Goal: Obtain resource: Download file/media

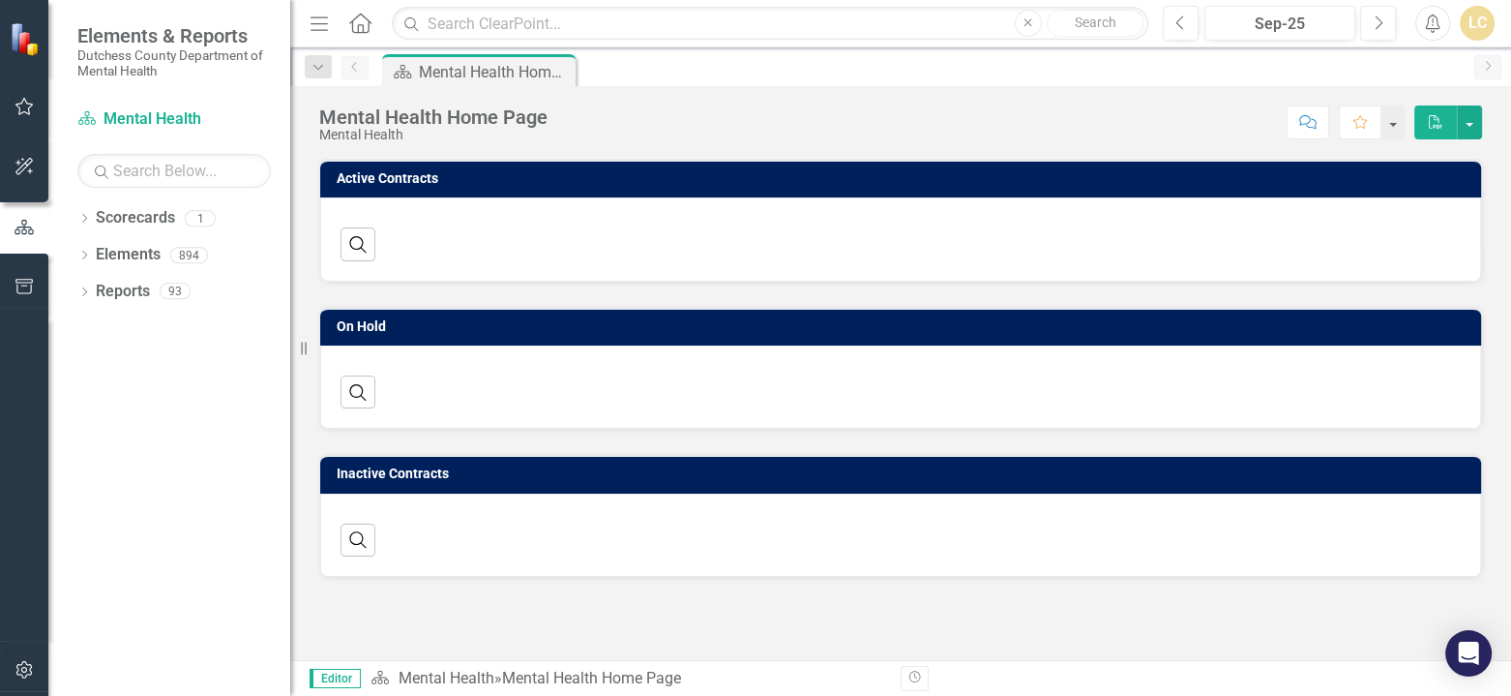
click at [1299, 118] on button "Comment" at bounding box center [1308, 122] width 43 height 34
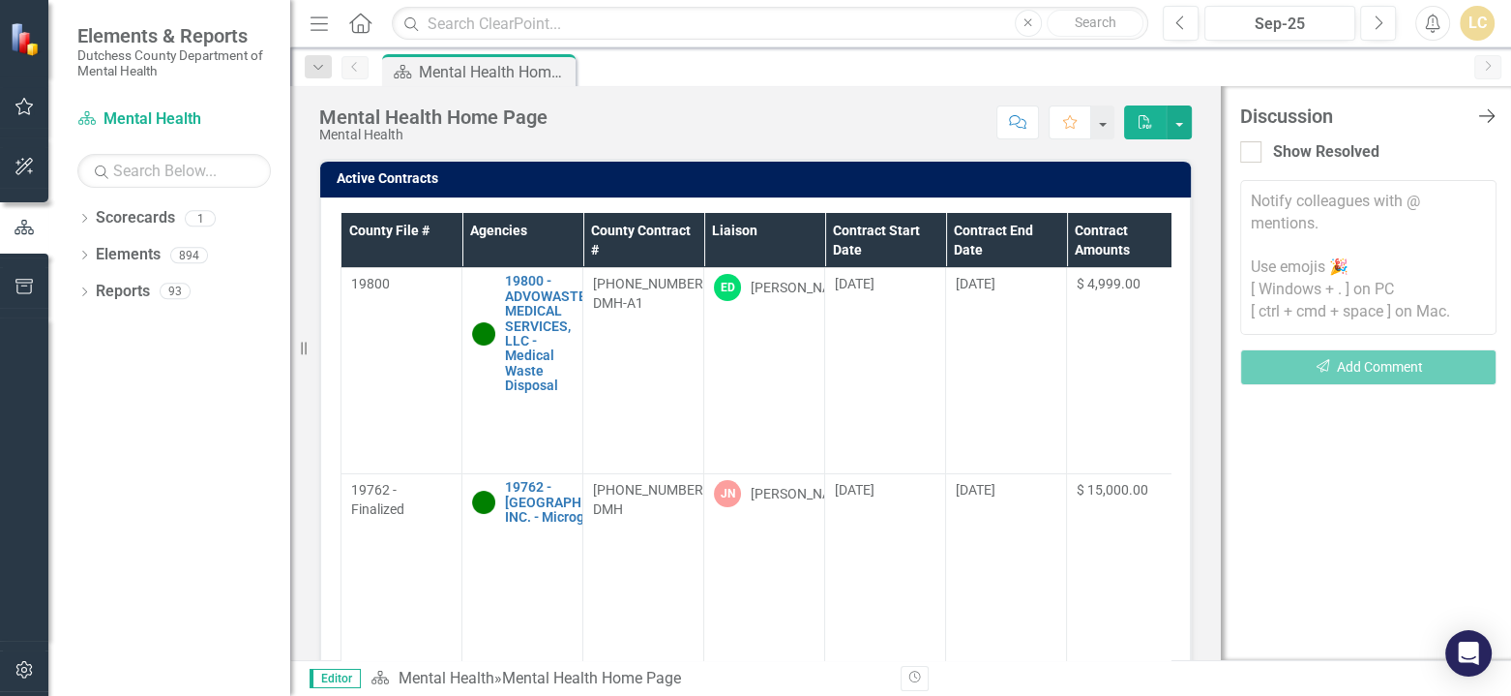
click at [1488, 114] on icon "Close Discussion Bar" at bounding box center [1486, 115] width 24 height 18
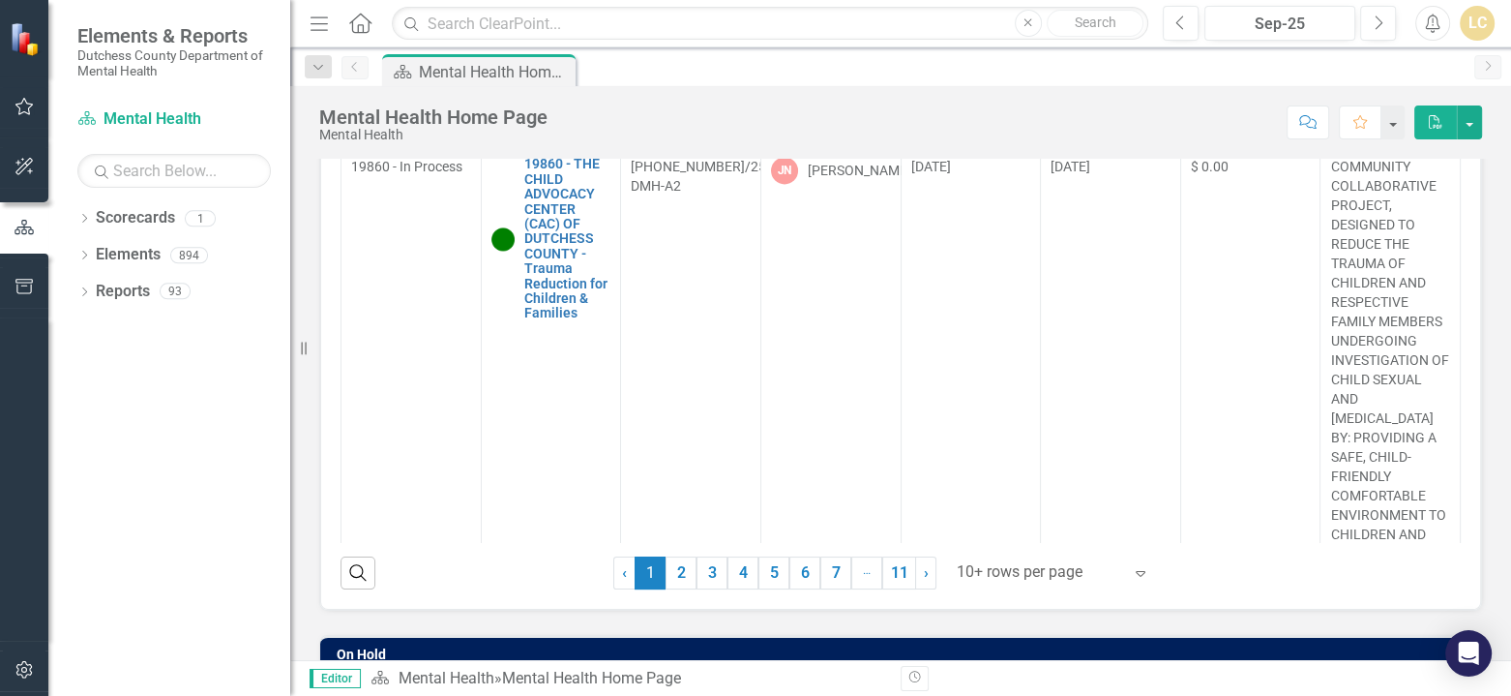
scroll to position [2886, 0]
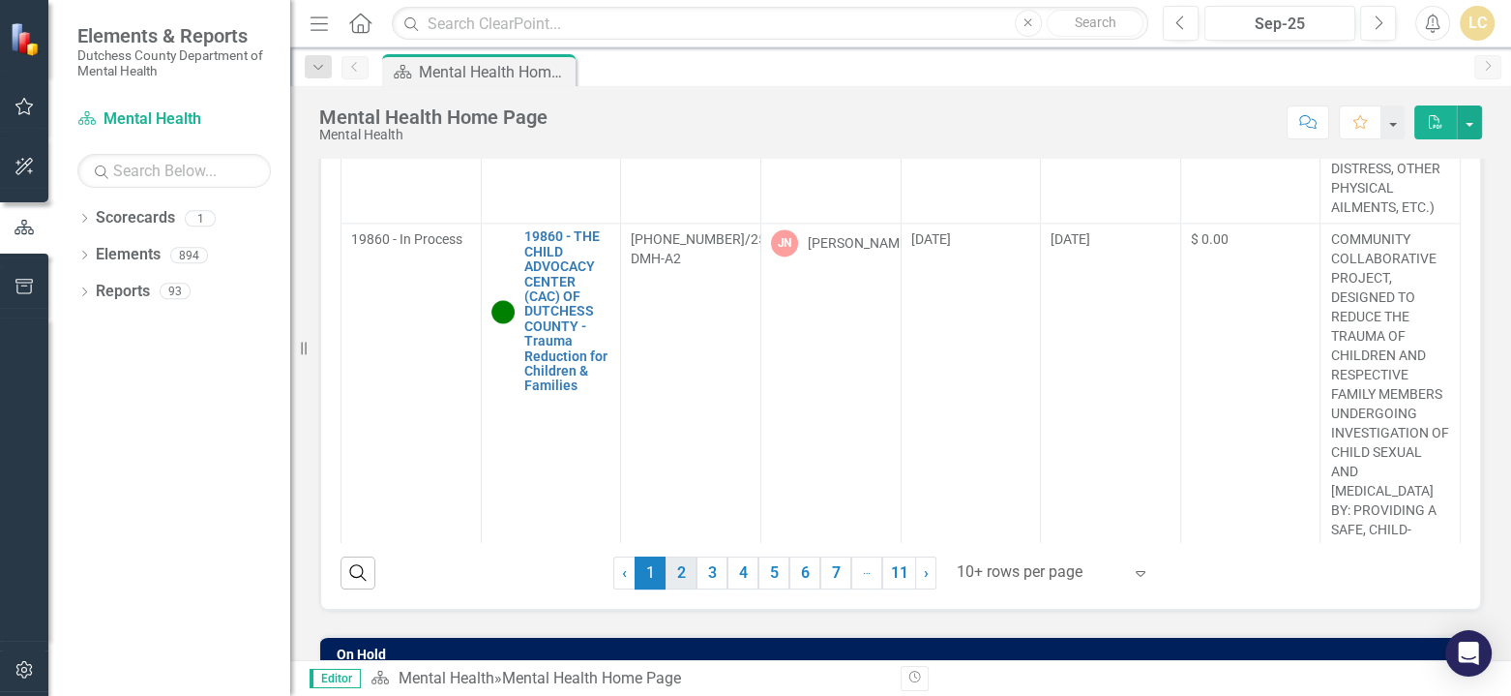
click at [667, 574] on link "2" at bounding box center [681, 572] width 31 height 33
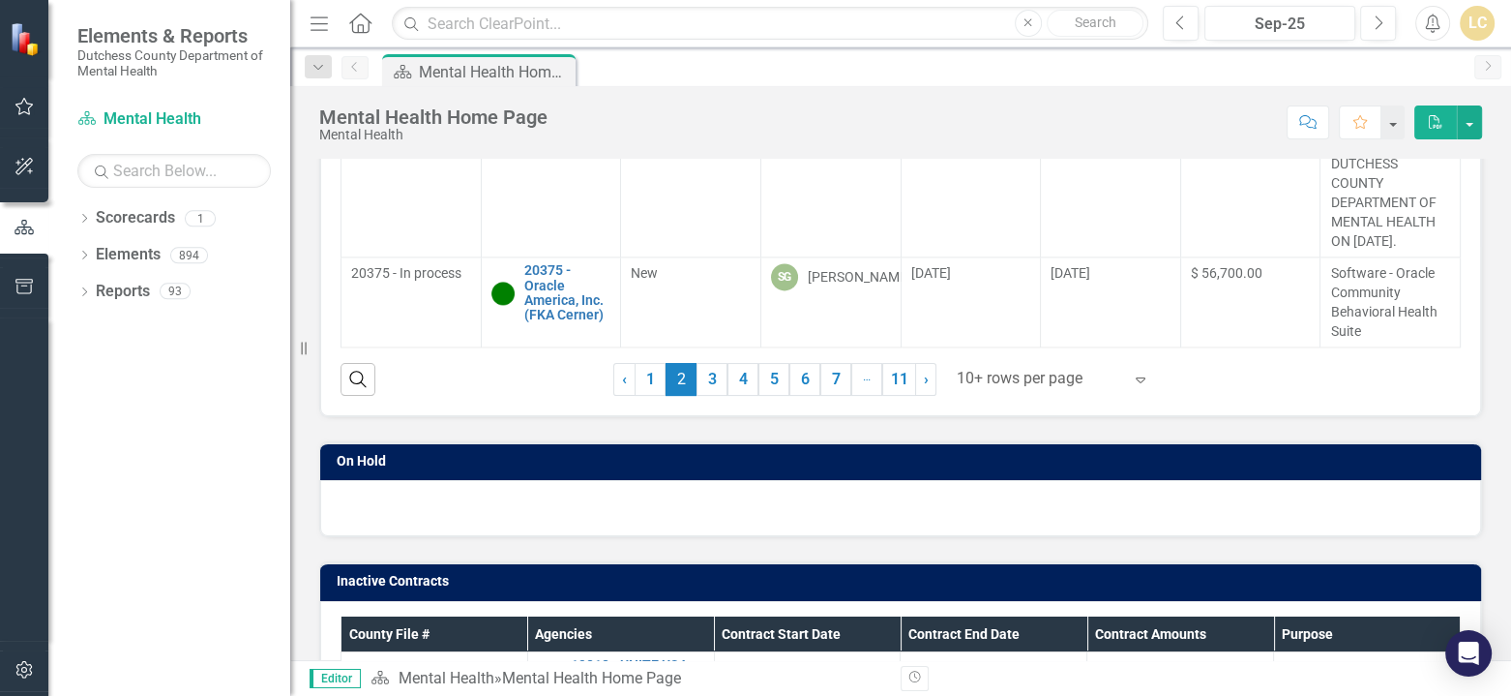
scroll to position [290, 0]
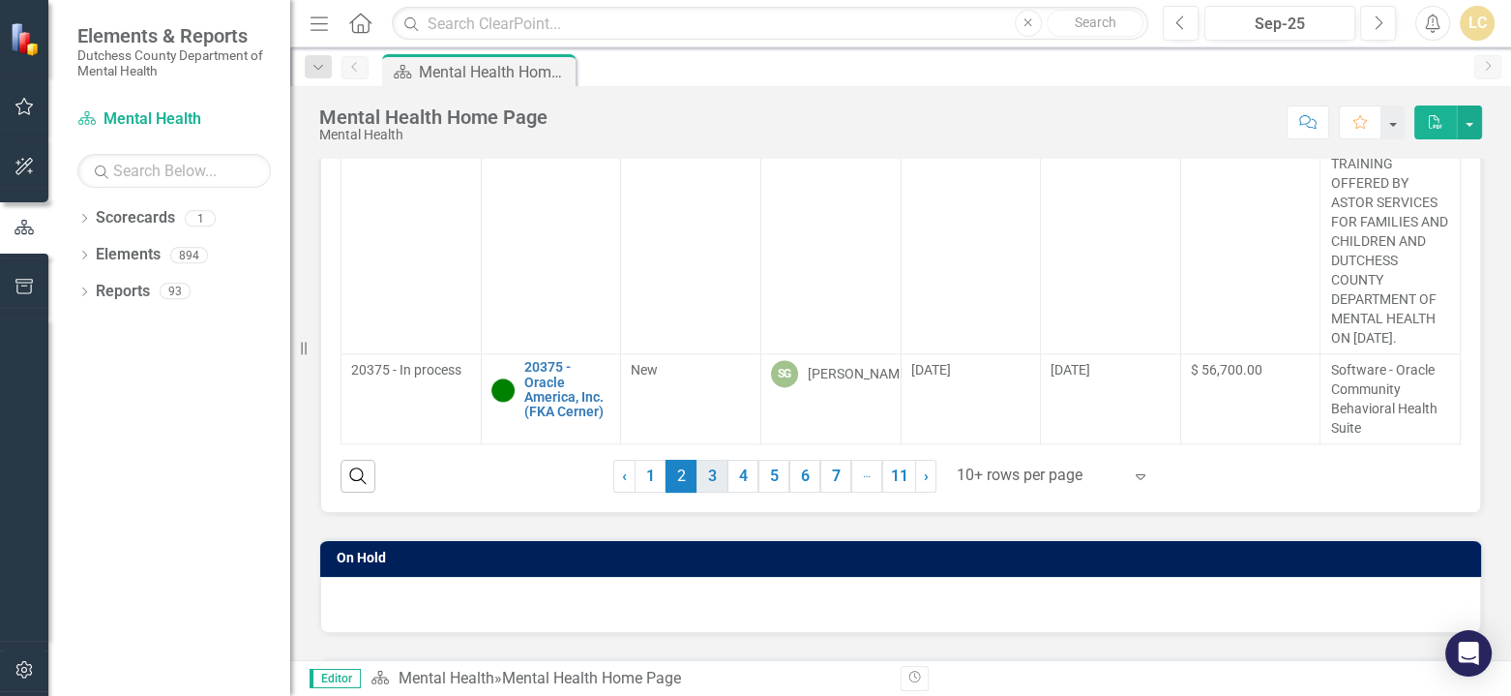
click at [707, 477] on link "3" at bounding box center [712, 476] width 31 height 33
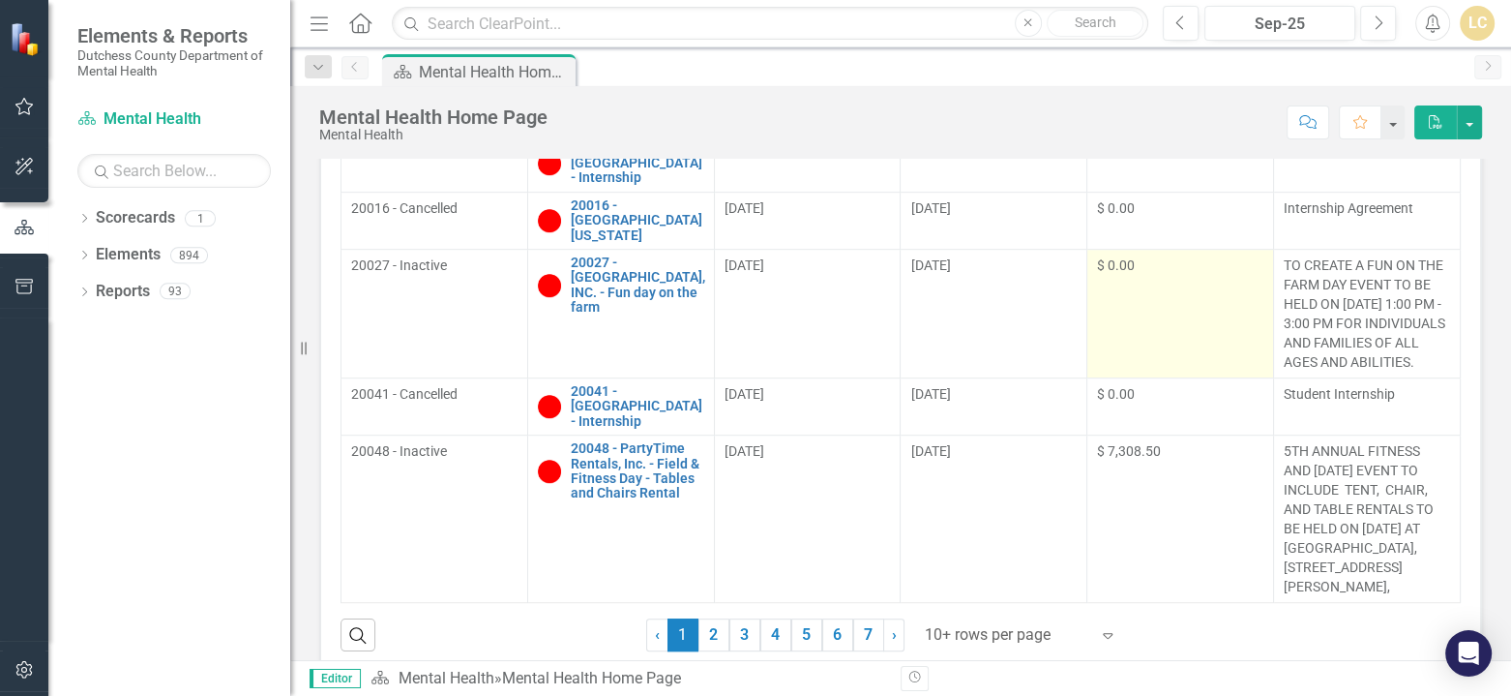
scroll to position [948, 0]
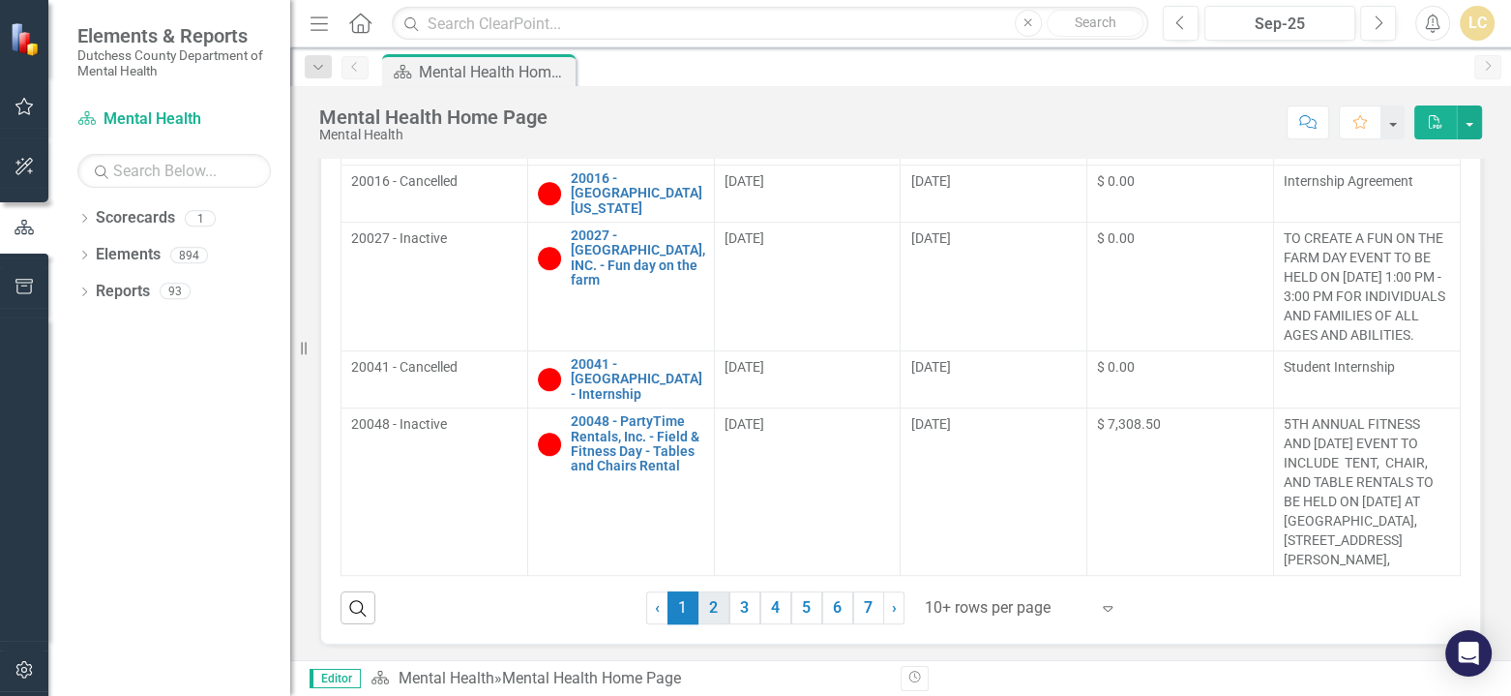
click at [705, 594] on link "2" at bounding box center [714, 607] width 31 height 33
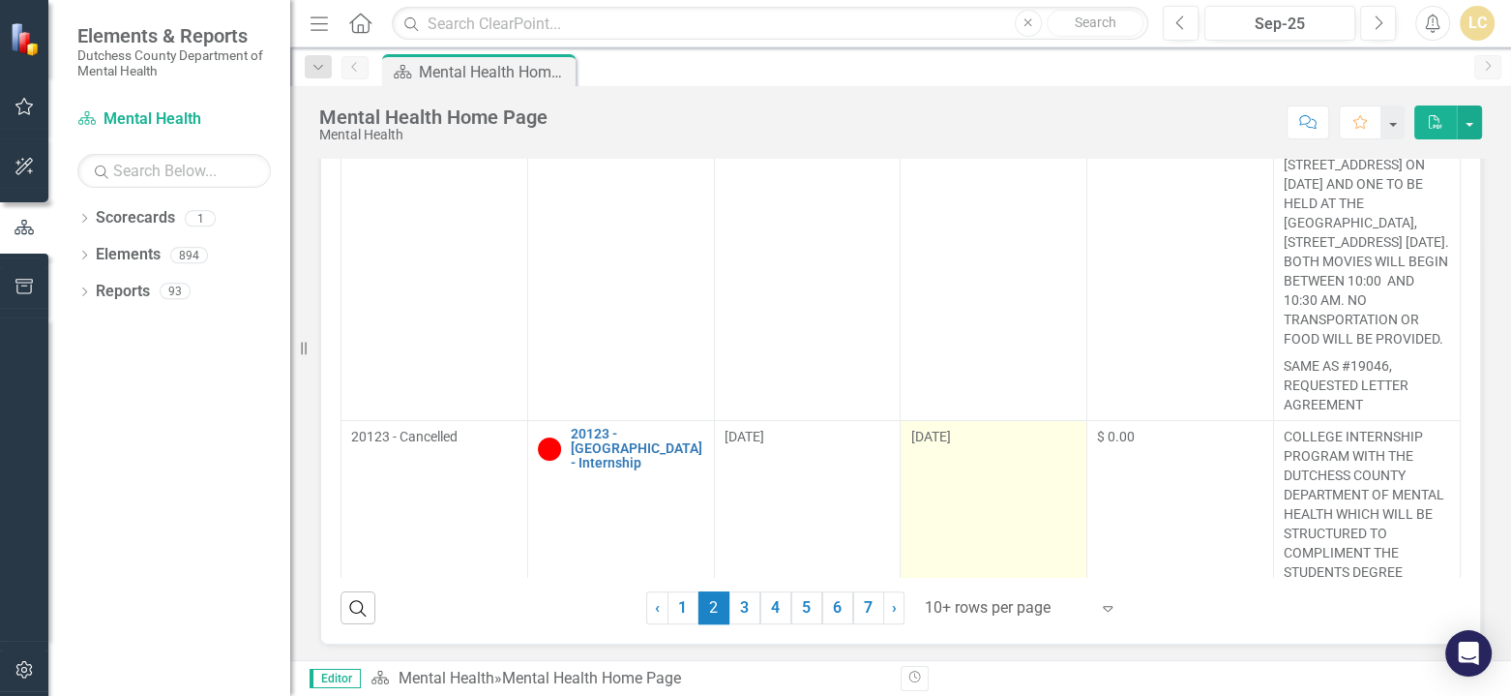
scroll to position [0, 0]
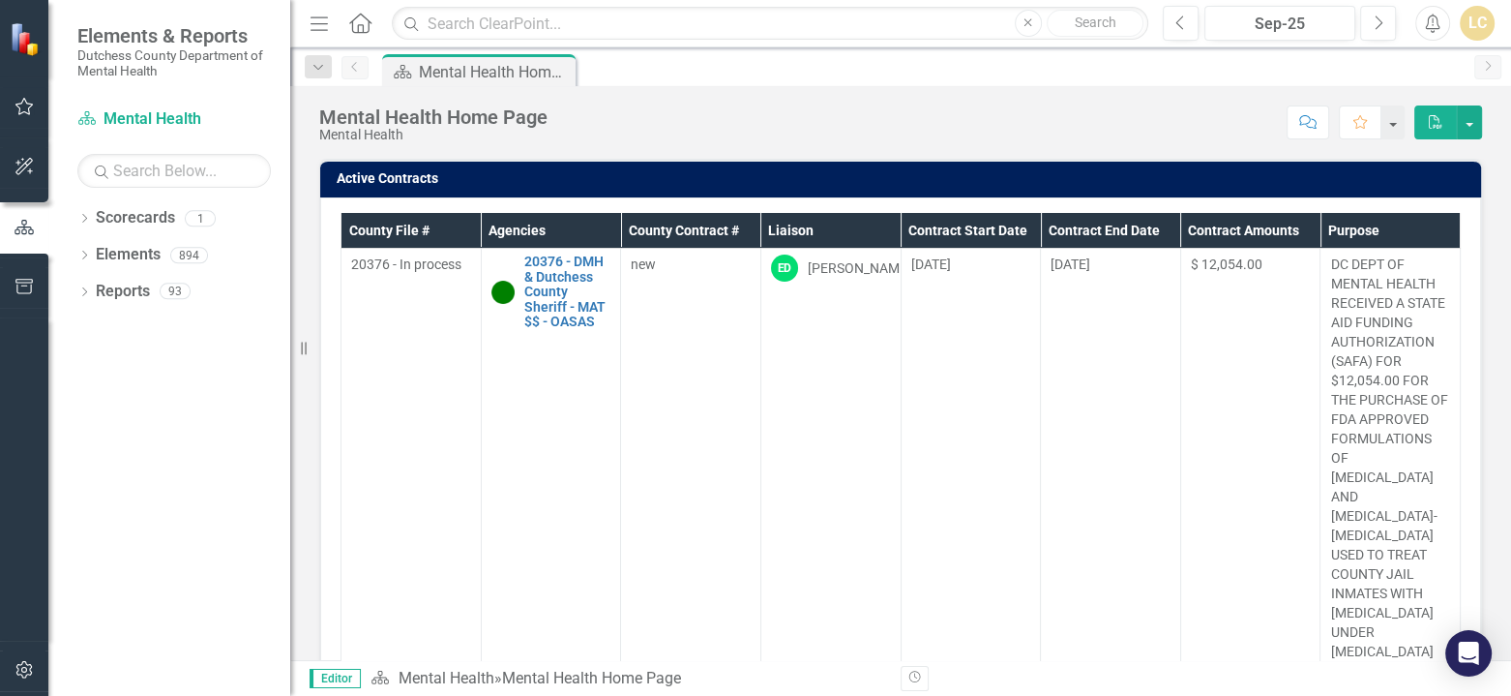
click at [1430, 24] on icon "Alerts" at bounding box center [1432, 23] width 20 height 19
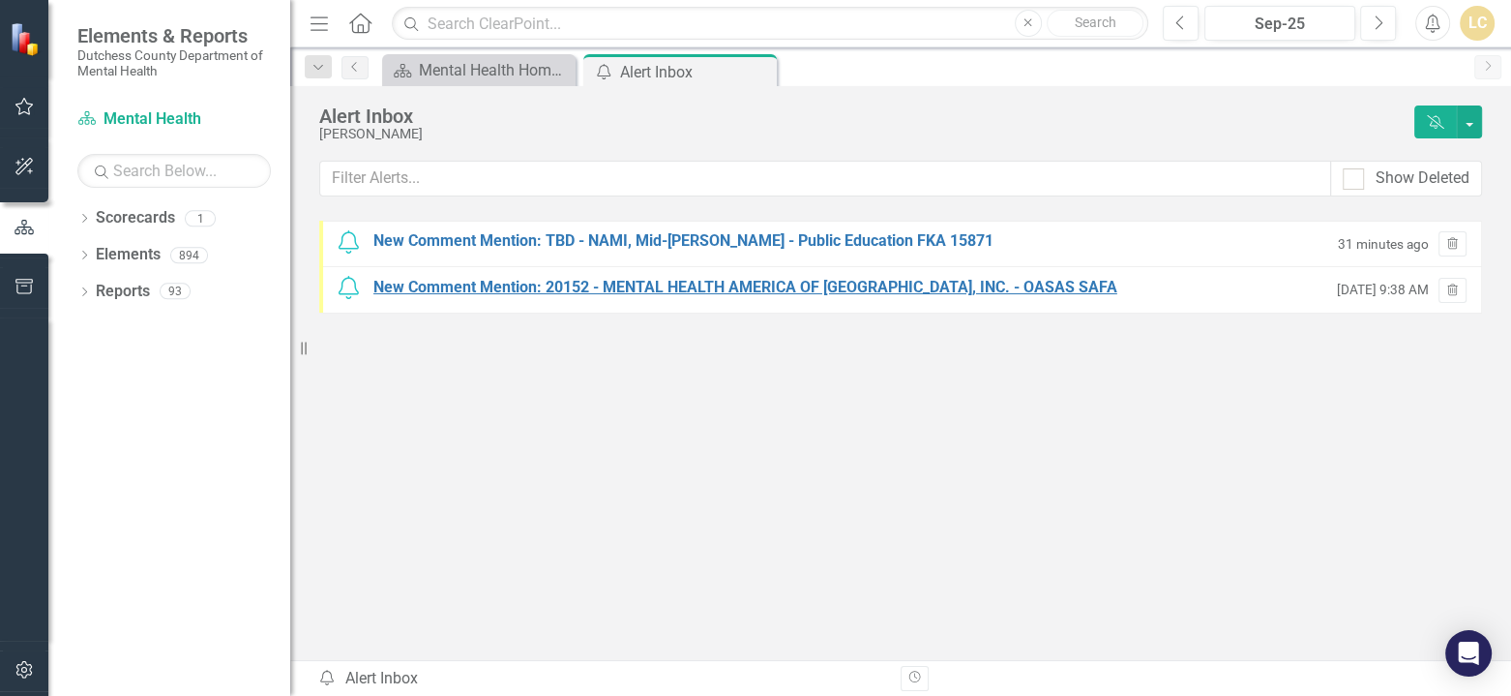
click at [723, 285] on div "New Comment Mention: 20152 - MENTAL HEALTH AMERICA OF [GEOGRAPHIC_DATA], INC. -…" at bounding box center [745, 288] width 744 height 22
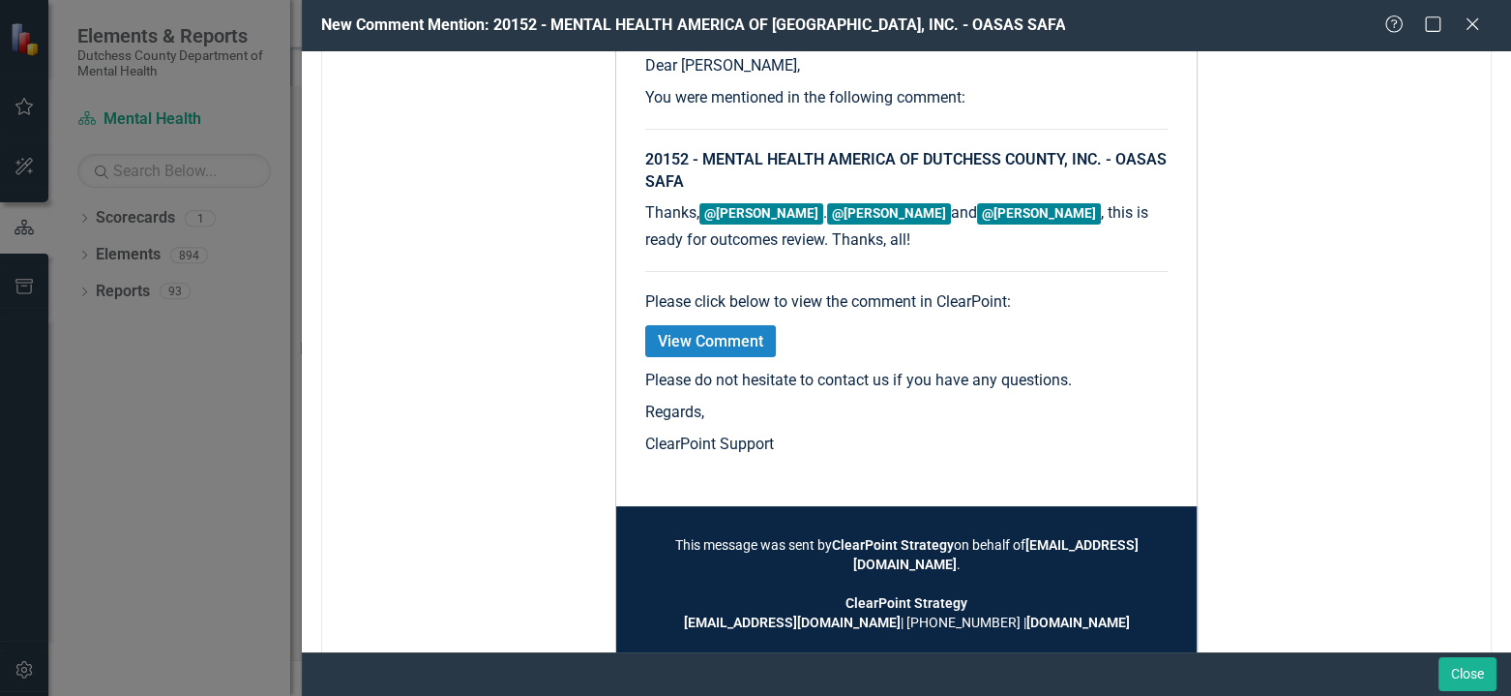
scroll to position [387, 0]
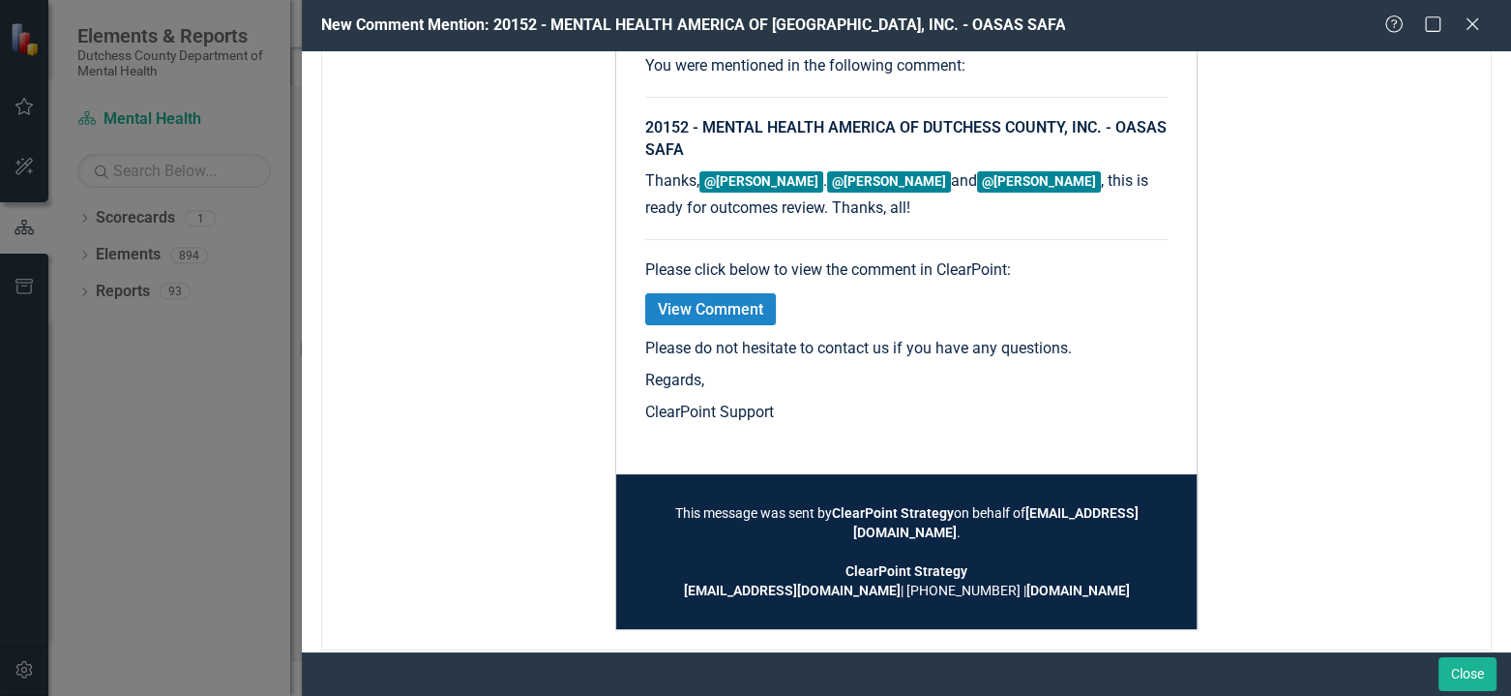
click at [696, 312] on link "View Comment" at bounding box center [710, 309] width 131 height 32
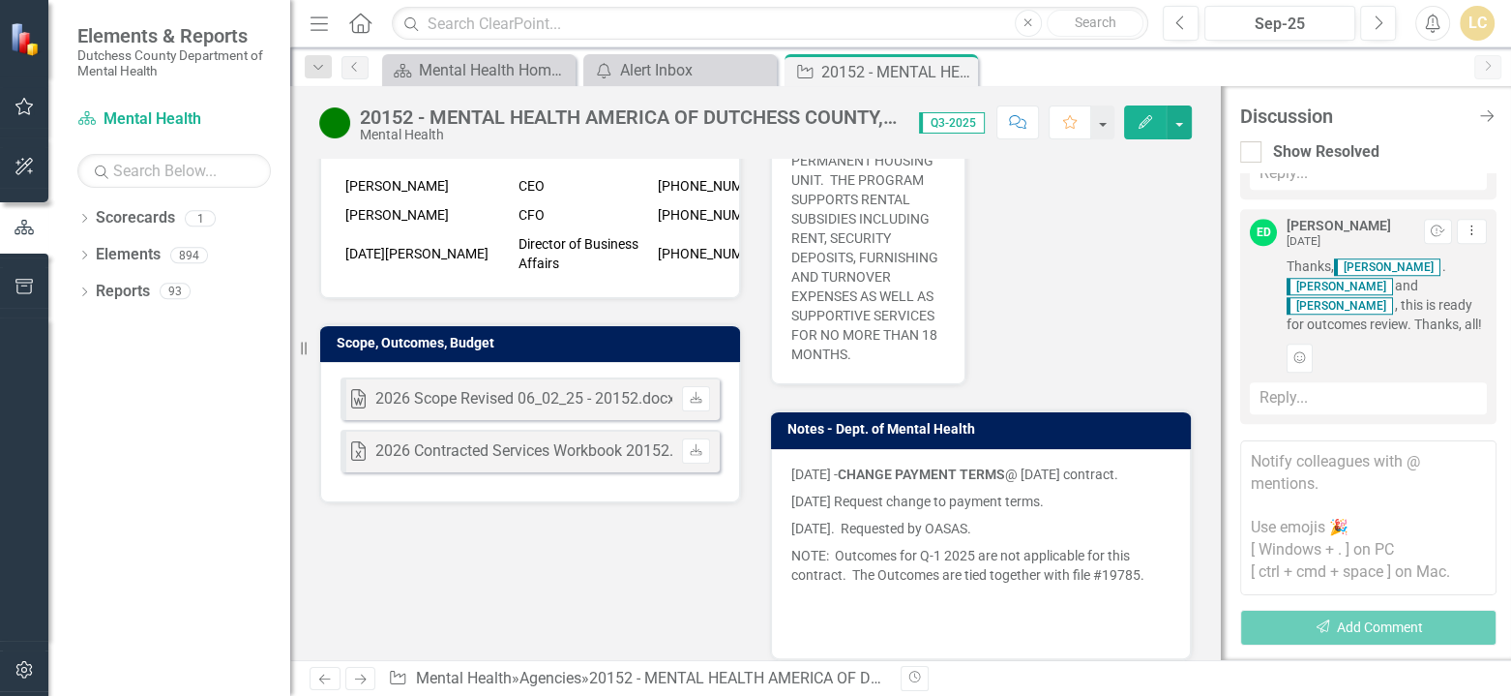
scroll to position [580, 0]
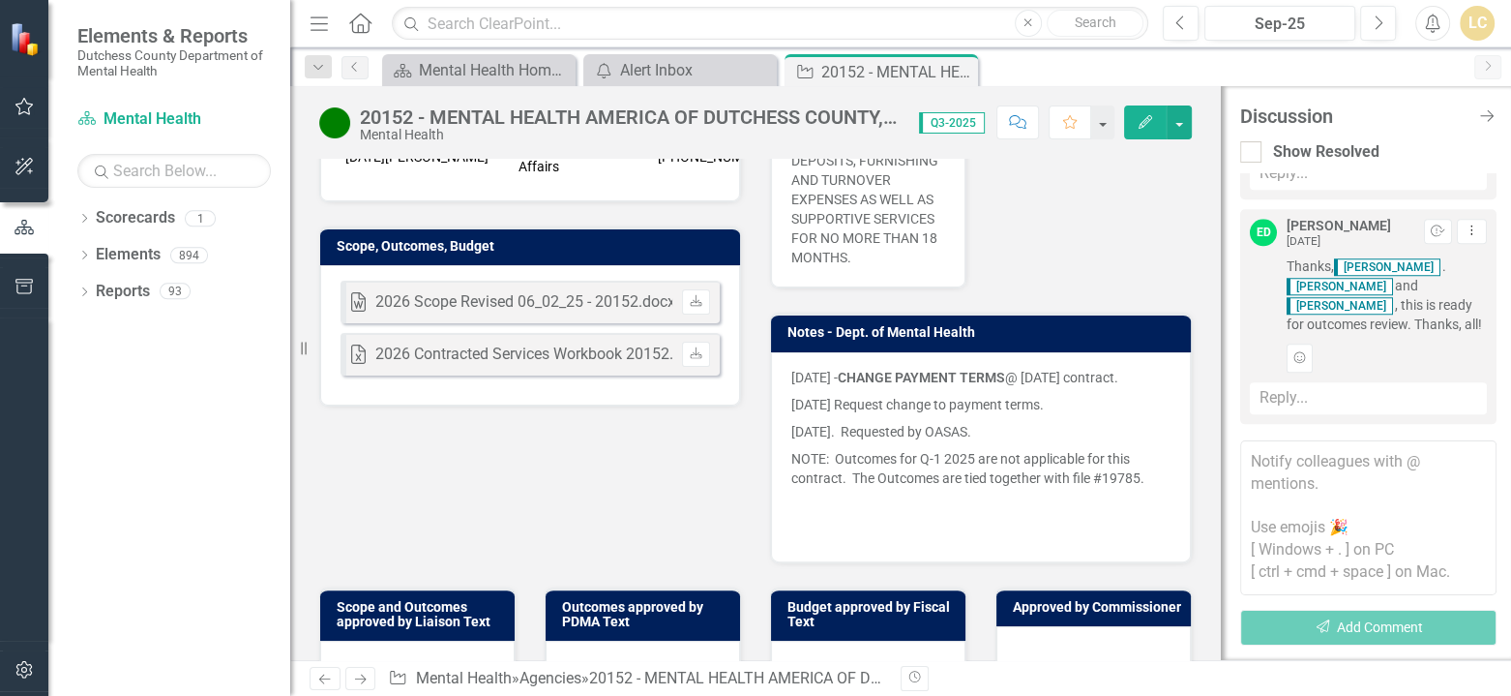
click at [540, 313] on div "2026 Scope Revised 06_02_25 - 20152.docx" at bounding box center [525, 302] width 300 height 22
click at [536, 313] on div "2026 Scope Revised 06_02_25 - 20152.docx" at bounding box center [525, 302] width 300 height 22
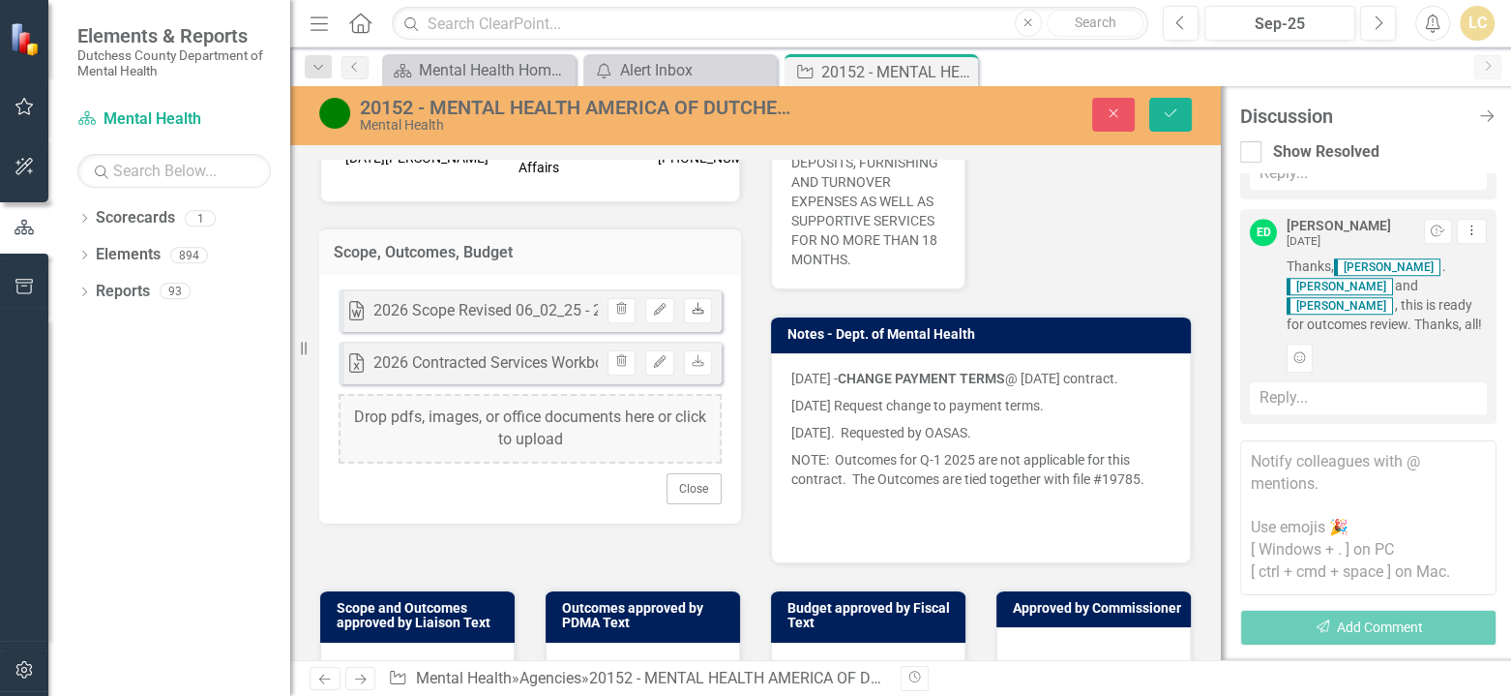
click at [693, 315] on icon "Download" at bounding box center [698, 310] width 15 height 12
click at [506, 374] on div "2026 Contracted Services Workbook 20152.xlsx" at bounding box center [535, 363] width 325 height 22
click at [507, 374] on div "2026 Contracted Services Workbook 20152.xlsx" at bounding box center [535, 363] width 325 height 22
click at [505, 374] on div "2026 Contracted Services Workbook 20152.xlsx" at bounding box center [535, 363] width 325 height 22
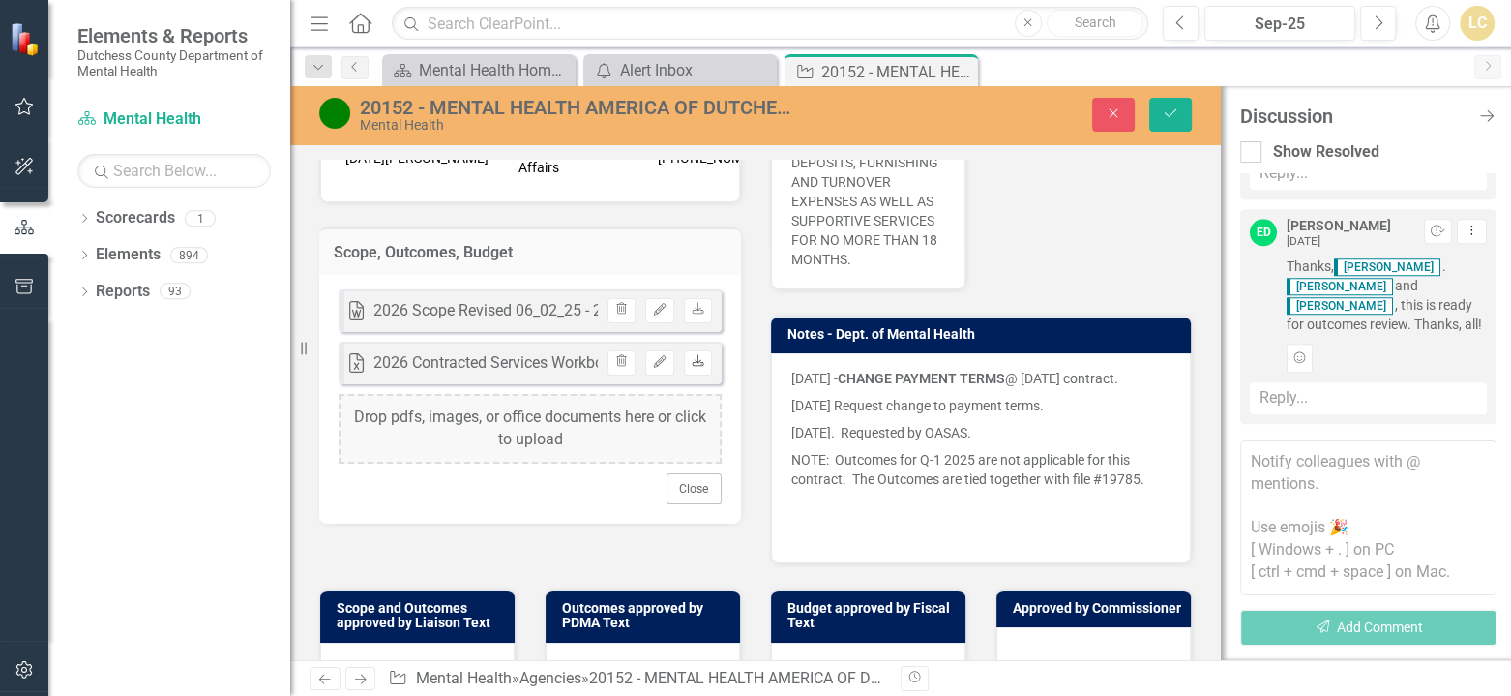
click at [699, 375] on link "Download" at bounding box center [698, 362] width 28 height 25
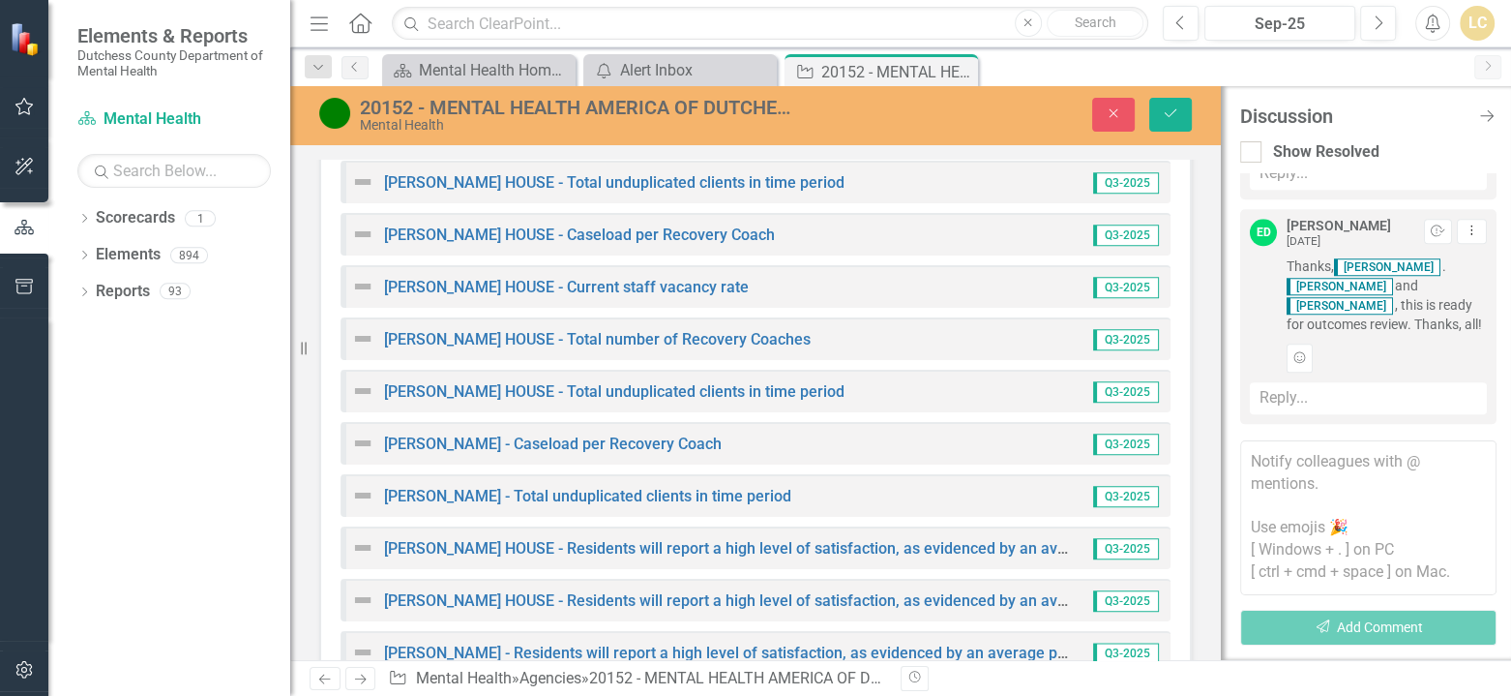
scroll to position [2225, 0]
